Goal: Check status: Check status

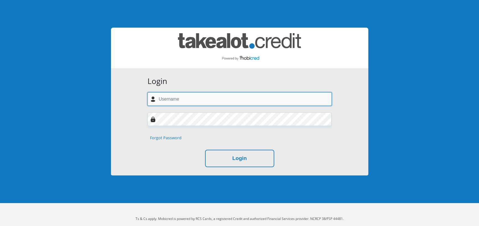
click at [184, 96] on input "text" at bounding box center [239, 99] width 184 height 14
type input "[EMAIL_ADDRESS][DOMAIN_NAME]"
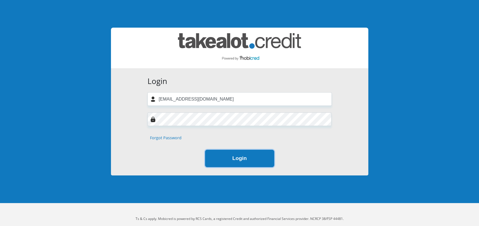
click at [228, 157] on button "Login" at bounding box center [239, 158] width 69 height 17
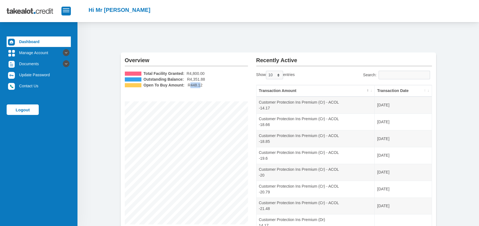
drag, startPoint x: 189, startPoint y: 86, endPoint x: 199, endPoint y: 86, distance: 10.5
click at [199, 86] on span "R448.12" at bounding box center [195, 85] width 15 height 6
